Goal: Information Seeking & Learning: Learn about a topic

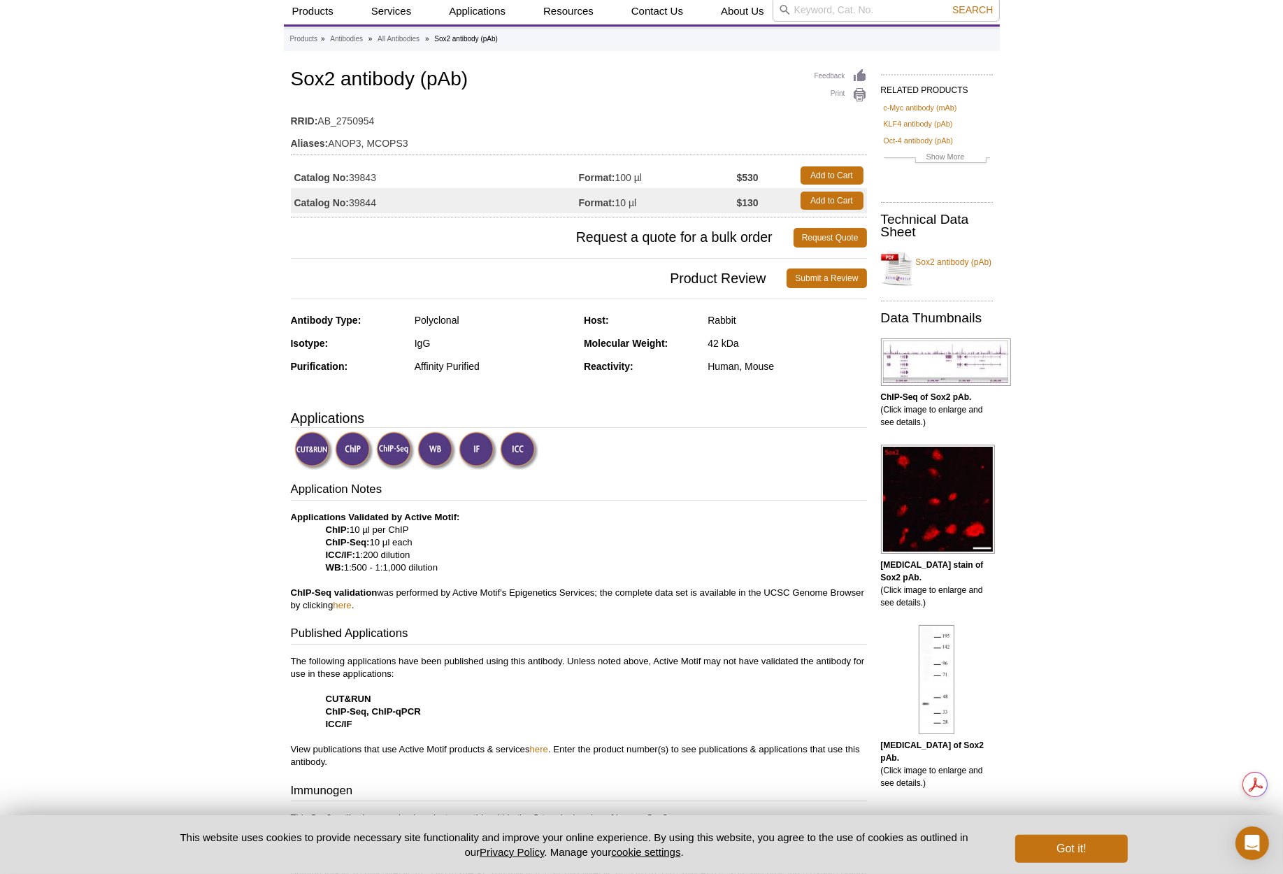
scroll to position [70, 0]
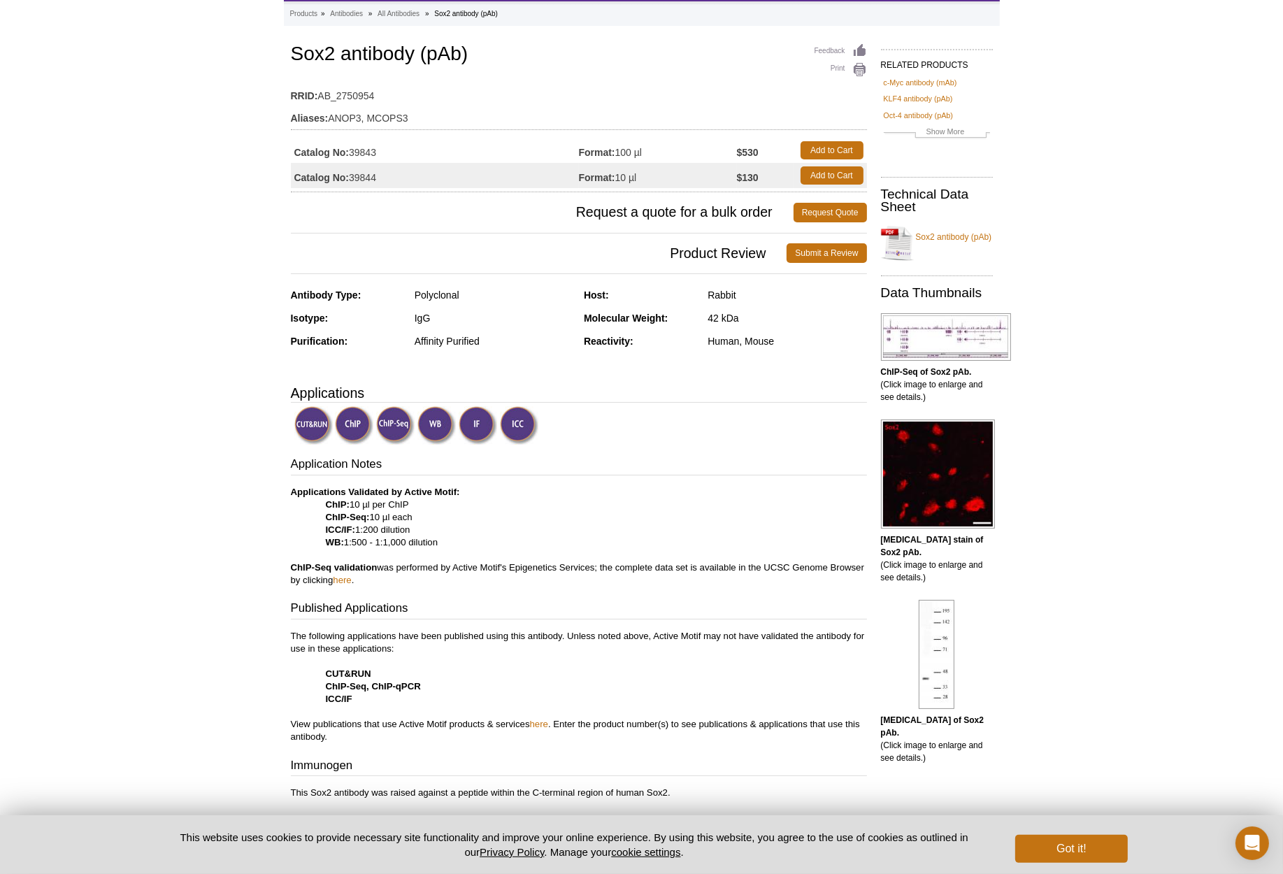
drag, startPoint x: 208, startPoint y: 401, endPoint x: 624, endPoint y: 426, distance: 416.1
click at [624, 426] on div at bounding box center [580, 426] width 573 height 41
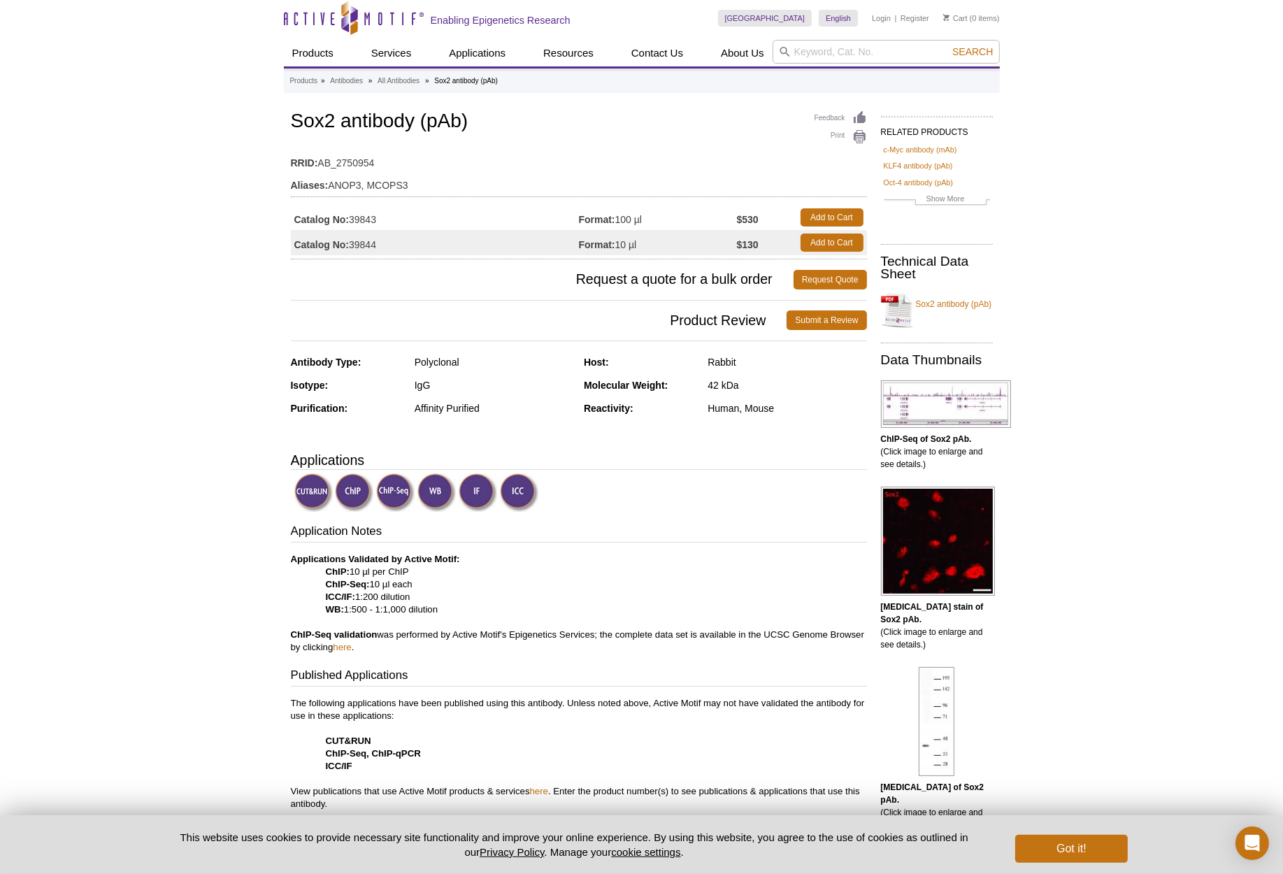
scroll to position [0, 0]
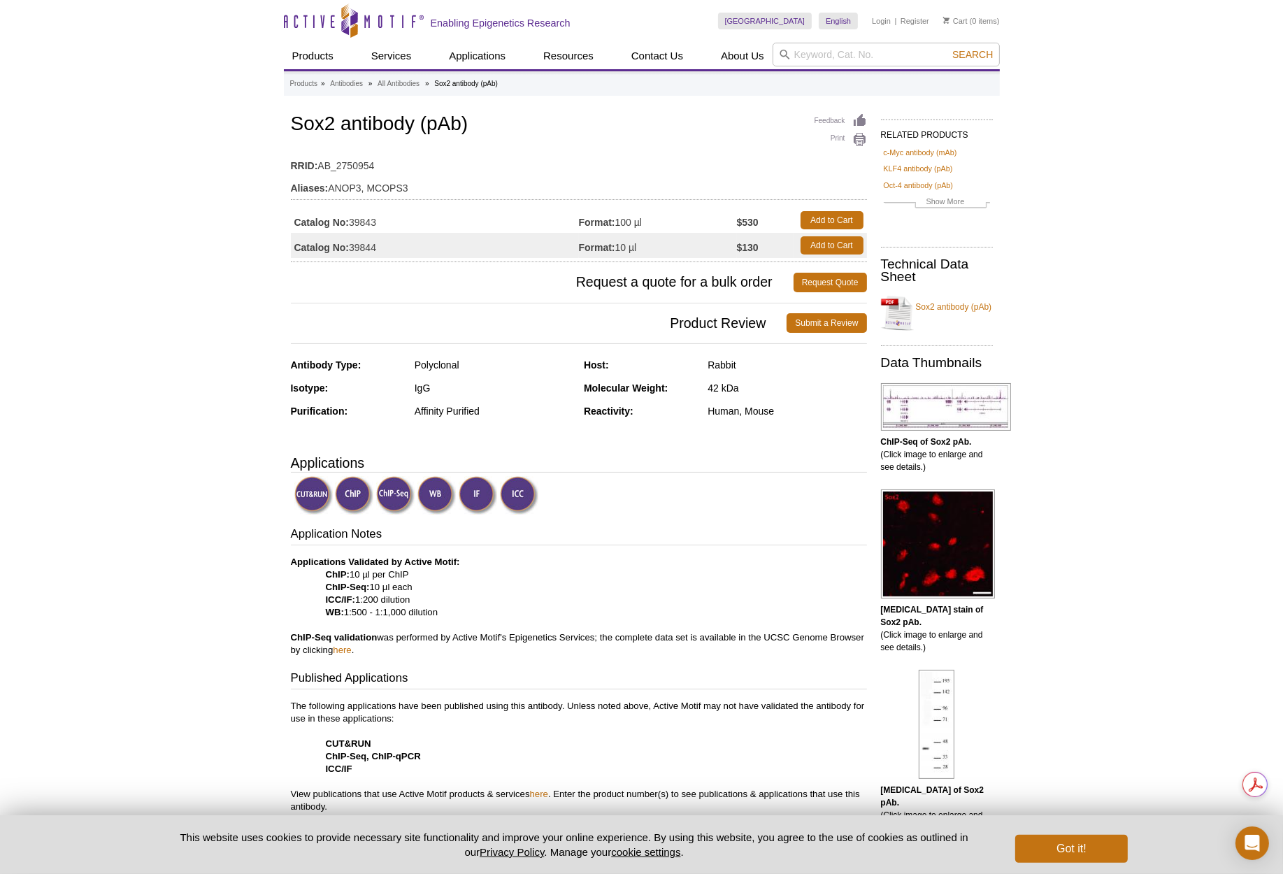
drag, startPoint x: 347, startPoint y: 573, endPoint x: 417, endPoint y: 579, distance: 70.2
click at [417, 579] on p "Applications Validated by Active Motif: ChIP: 10 µl per ChIP ChIP-Seq: 10 µl ea…" at bounding box center [579, 606] width 576 height 101
drag, startPoint x: 421, startPoint y: 575, endPoint x: 314, endPoint y: 570, distance: 107.1
click at [314, 570] on p "Applications Validated by Active Motif: ChIP: 10 µl per ChIP ChIP-Seq: 10 µl ea…" at bounding box center [579, 606] width 576 height 101
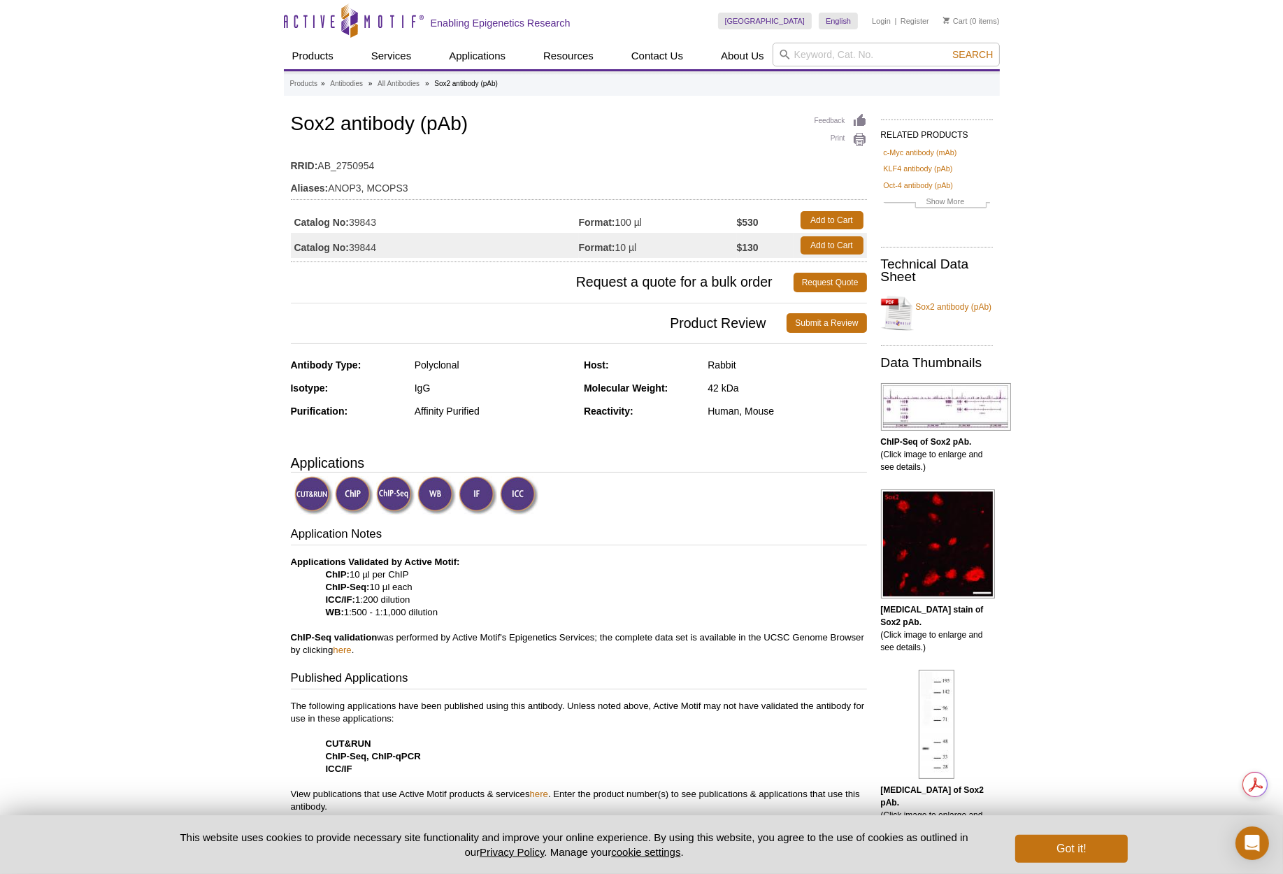
click at [347, 506] on img at bounding box center [354, 495] width 38 height 38
drag, startPoint x: 702, startPoint y: 415, endPoint x: 805, endPoint y: 407, distance: 103.8
click at [805, 407] on div "Reactivity: Human, Mouse" at bounding box center [725, 416] width 283 height 23
click at [796, 486] on div at bounding box center [580, 496] width 573 height 41
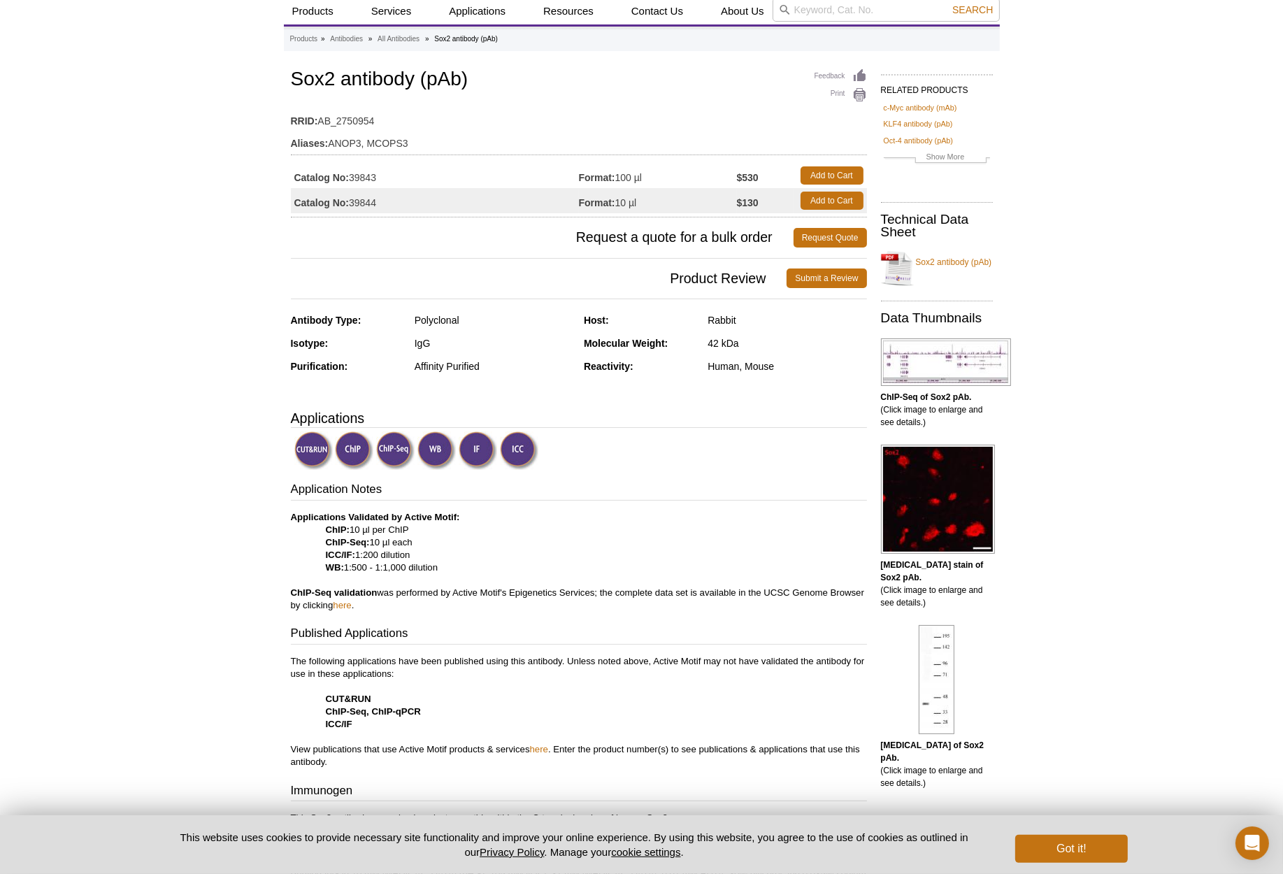
scroll to position [70, 0]
